Goal: Navigation & Orientation: Find specific page/section

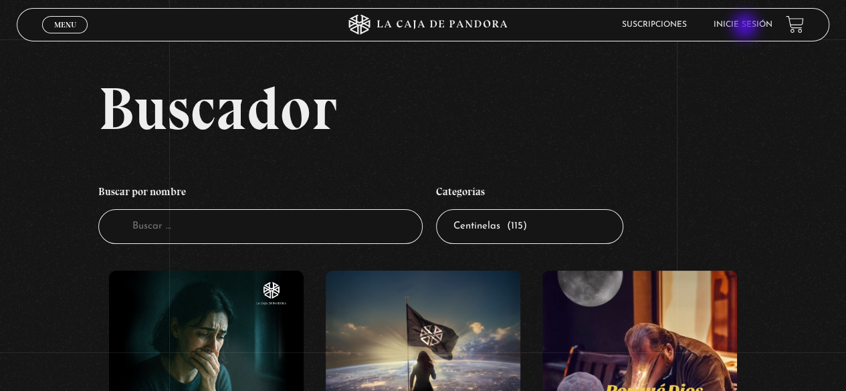
click at [746, 27] on link "Inicie sesión" at bounding box center [742, 25] width 59 height 8
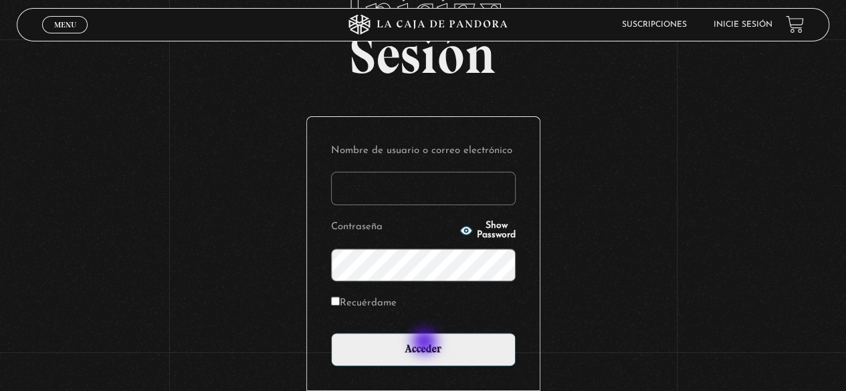
scroll to position [188, 0]
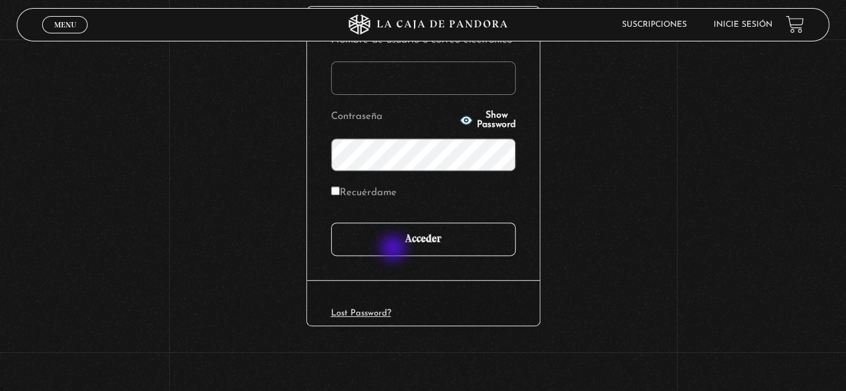
type input "arllegar.24@gmail.com"
click at [400, 237] on input "Acceder" at bounding box center [423, 239] width 184 height 33
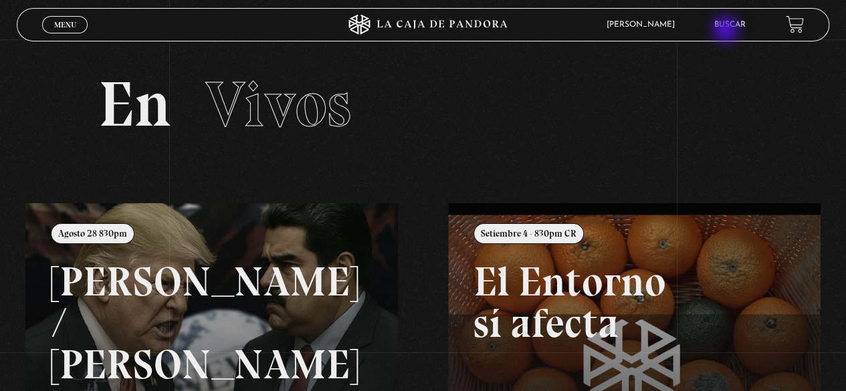
click at [727, 31] on li "Buscar" at bounding box center [729, 24] width 31 height 21
drag, startPoint x: 725, startPoint y: 28, endPoint x: 702, endPoint y: 61, distance: 40.4
click at [725, 28] on link "Buscar" at bounding box center [729, 25] width 31 height 8
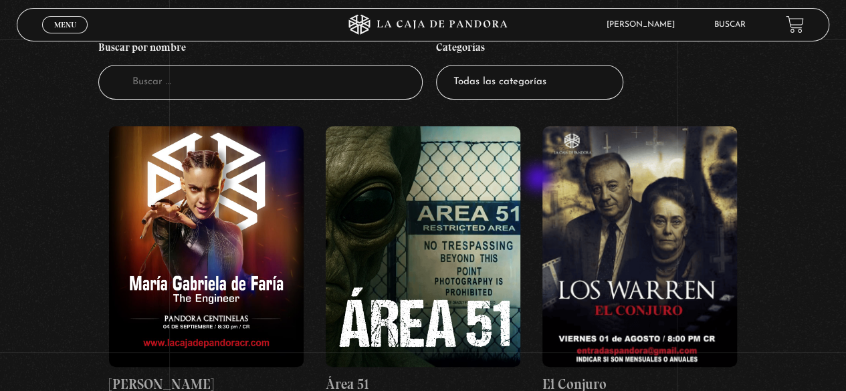
scroll to position [67, 0]
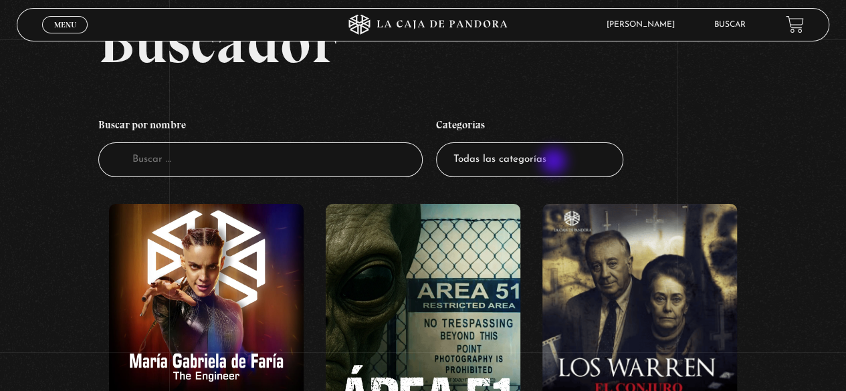
click at [555, 162] on select "Todas las categorías 11:11 Humanitario (1) Amo los [DATE] (2) Análisis de serie…" at bounding box center [529, 159] width 187 height 35
